Goal: Find specific page/section: Find specific page/section

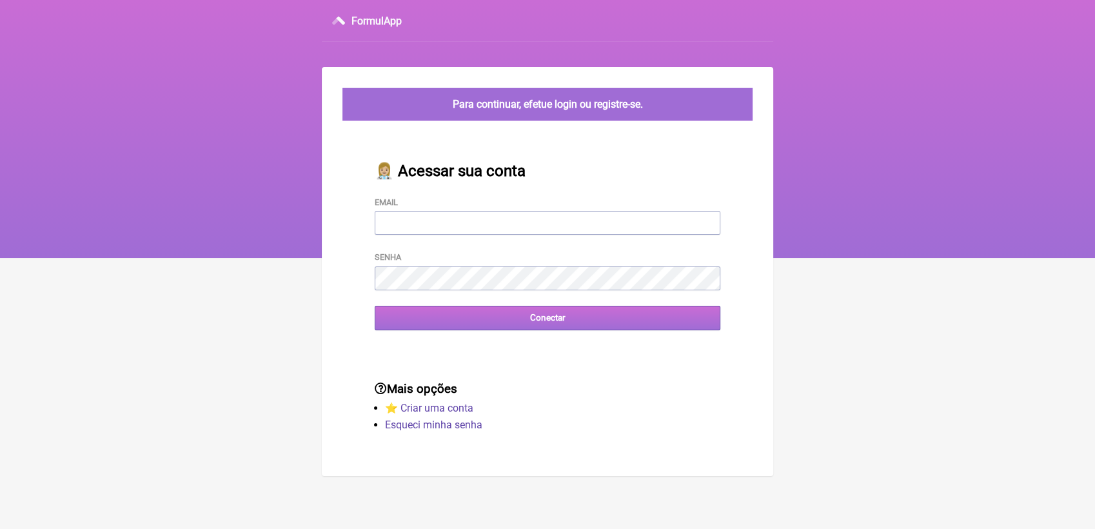
type input "[EMAIL_ADDRESS][DOMAIN_NAME]"
click at [480, 326] on input "Conectar" at bounding box center [548, 318] width 346 height 24
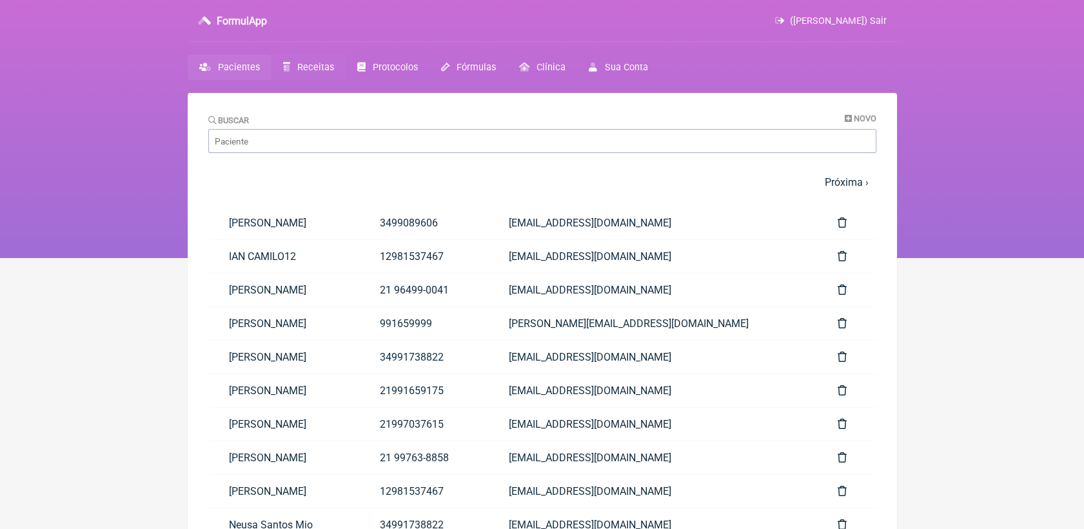
click at [316, 63] on span "Receitas" at bounding box center [315, 67] width 37 height 11
